Goal: Ask a question

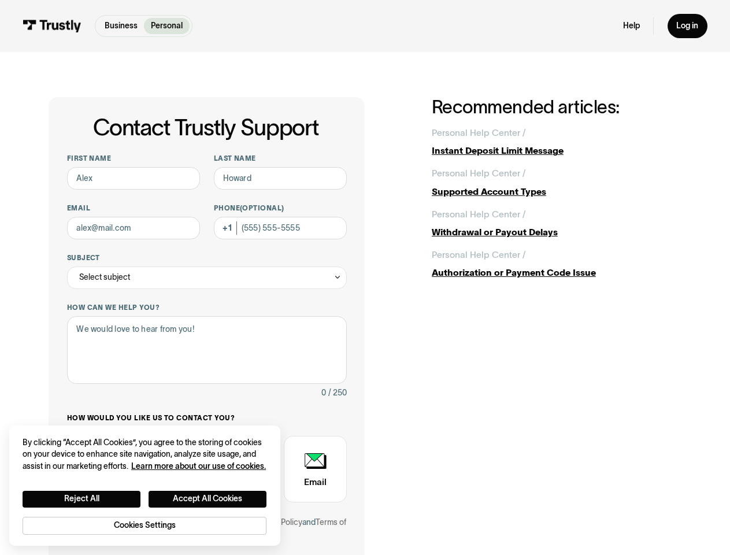
click at [365, 278] on div "Contact Trustly Support First name Last name Email Phone (Optional) Subject Sel…" at bounding box center [207, 356] width 316 height 519
click at [206, 278] on div "Select subject" at bounding box center [207, 278] width 280 height 23
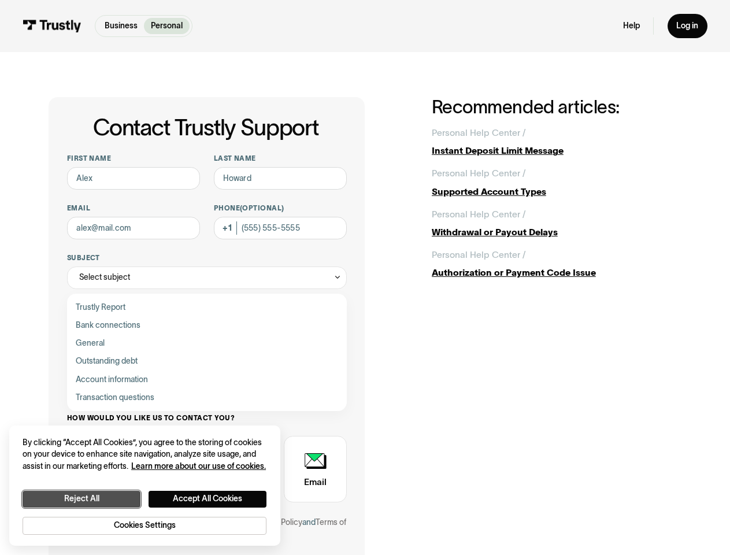
click at [82, 499] on button "Reject All" at bounding box center [82, 499] width 118 height 17
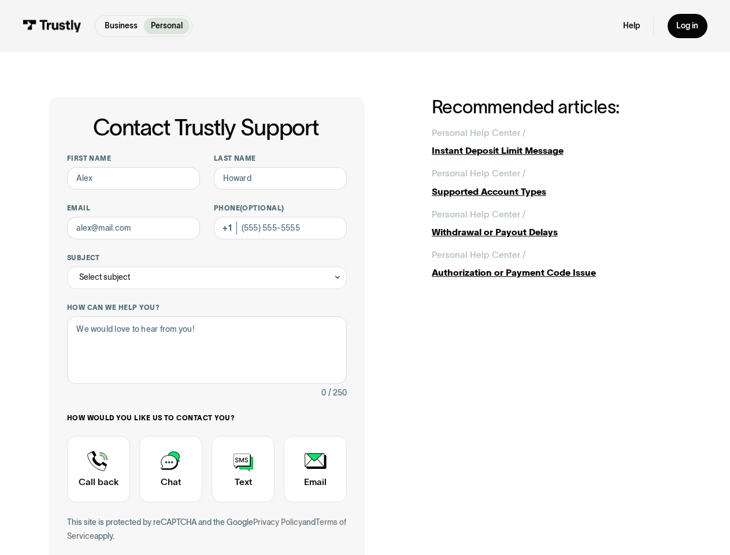
click at [208, 499] on body "Business Personal Business Personal Help Log in Business Personal Help Log in C…" at bounding box center [365, 513] width 730 height 1027
click at [145, 525] on div "This site is protected by reCAPTCHA and the Google Privacy Policy and Terms of …" at bounding box center [207, 529] width 280 height 27
